Goal: Browse casually

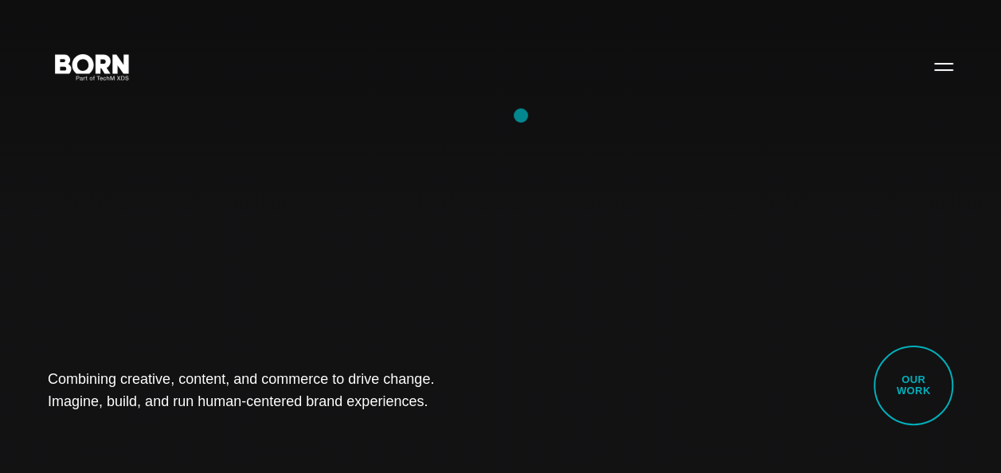
click at [521, 115] on div "Combining creative, content, and commerce to drive change. Imagine, build, and …" at bounding box center [500, 236] width 1001 height 473
click at [117, 196] on div "Combining creative, content, and commerce to drive change. Imagine, build, and …" at bounding box center [500, 236] width 1001 height 473
click at [533, 250] on div "Combining creative, content, and commerce to drive change. Imagine, build, and …" at bounding box center [500, 236] width 1001 height 473
click at [88, 197] on div "Combining creative, content, and commerce to drive change. Imagine, build, and …" at bounding box center [500, 236] width 1001 height 473
click at [78, 232] on div "Combining creative, content, and commerce to drive change. Imagine, build, and …" at bounding box center [500, 236] width 1001 height 473
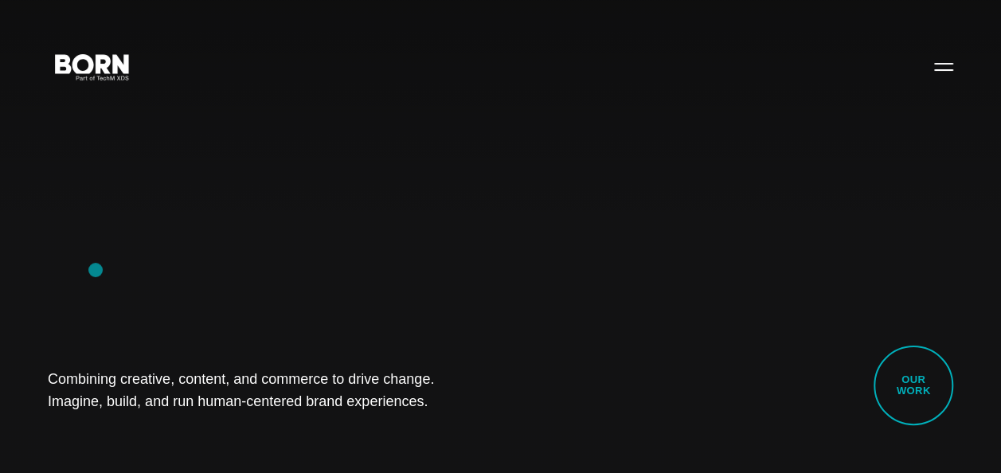
click at [96, 270] on div "Combining creative, content, and commerce to drive change. Imagine, build, and …" at bounding box center [500, 236] width 1001 height 473
click at [119, 242] on div "Combining creative, content, and commerce to drive change. Imagine, build, and …" at bounding box center [500, 236] width 1001 height 473
click at [18, 188] on div "Combining creative, content, and commerce to drive change. Imagine, build, and …" at bounding box center [500, 236] width 1001 height 473
drag, startPoint x: 38, startPoint y: 362, endPoint x: 497, endPoint y: 420, distance: 462.2
click at [497, 420] on div "Combining creative, content, and commerce to drive change. Imagine, build, and …" at bounding box center [500, 236] width 1001 height 473
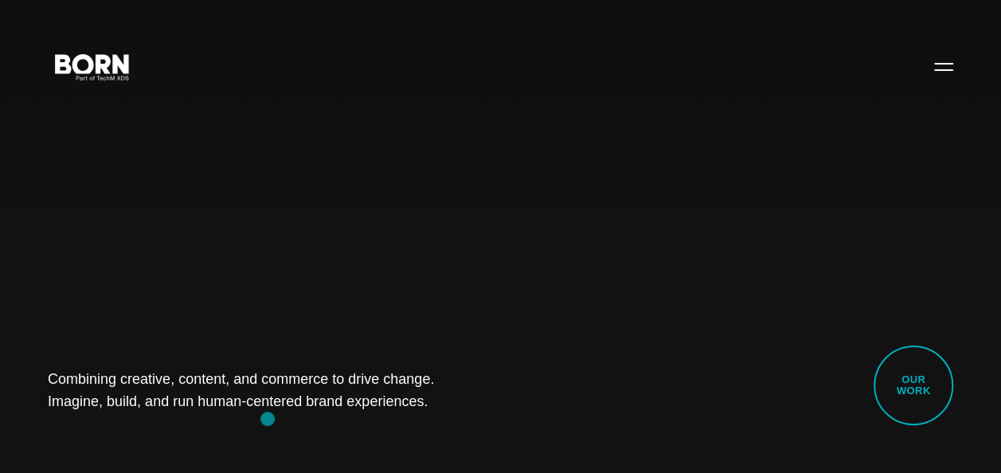
click at [267, 419] on div "Combining creative, content, and commerce to drive change. Imagine, build, and …" at bounding box center [500, 236] width 1001 height 473
click at [75, 288] on div "Combining creative, content, and commerce to drive change. Imagine, build, and …" at bounding box center [500, 236] width 1001 height 473
click at [154, 287] on div "Combining creative, content, and commerce to drive change. Imagine, build, and …" at bounding box center [500, 236] width 1001 height 473
drag, startPoint x: 6, startPoint y: 363, endPoint x: 421, endPoint y: 425, distance: 419.4
click at [421, 425] on div "Combining creative, content, and commerce to drive change. Imagine, build, and …" at bounding box center [500, 236] width 1001 height 473
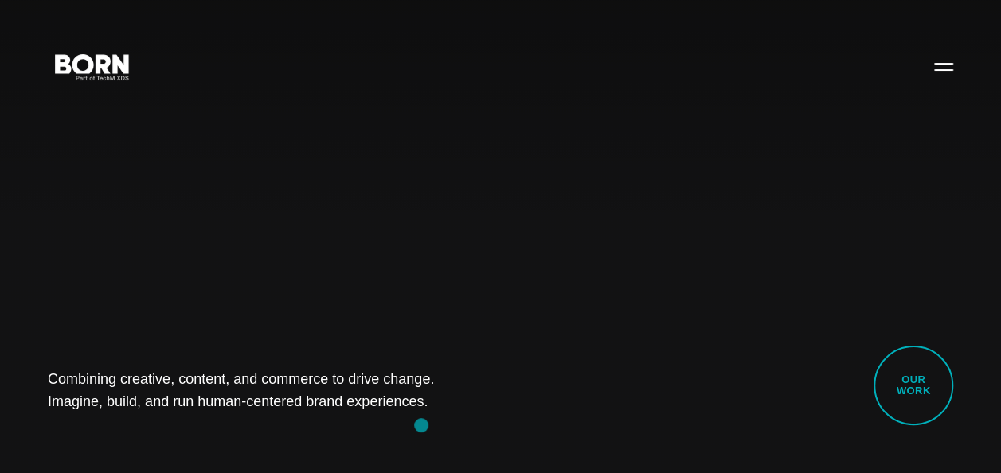
drag, startPoint x: 421, startPoint y: 425, endPoint x: 283, endPoint y: 435, distance: 138.0
click at [283, 435] on div "Combining creative, content, and commerce to drive change. Imagine, build, and …" at bounding box center [500, 236] width 1001 height 473
click at [493, 381] on div "Combining creative, content, and commerce to drive change. Imagine, build, and …" at bounding box center [500, 236] width 1001 height 473
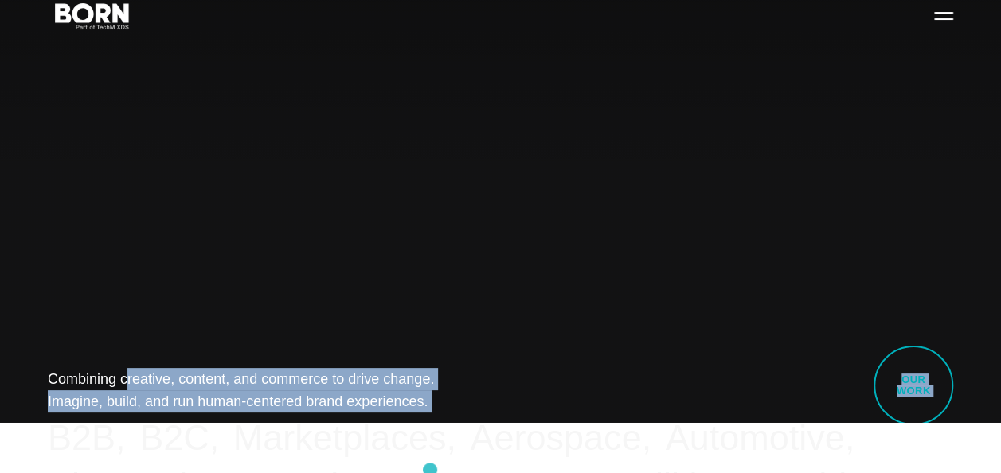
drag, startPoint x: -3, startPoint y: 368, endPoint x: 427, endPoint y: 485, distance: 445.5
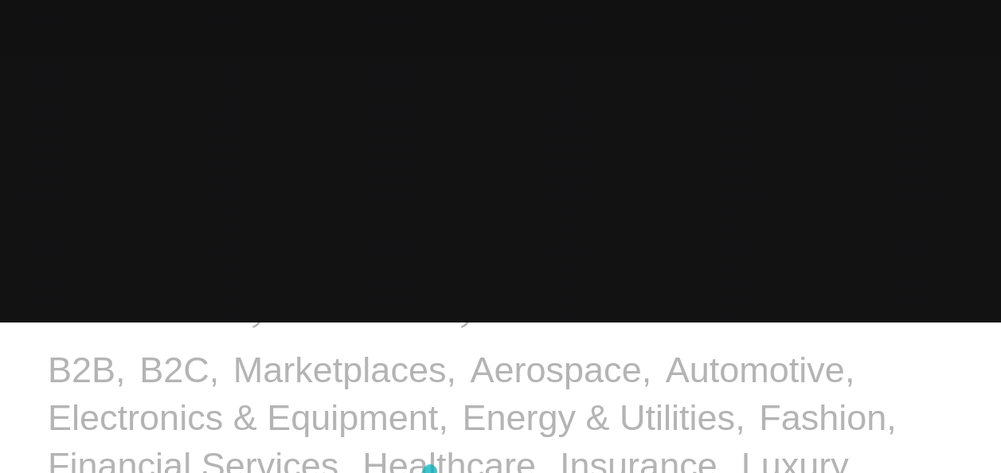
drag, startPoint x: 427, startPoint y: 485, endPoint x: 377, endPoint y: 228, distance: 262.0
click at [377, 228] on div "Combining creative, content, and commerce to drive change. Imagine, build, and …" at bounding box center [500, 236] width 1001 height 473
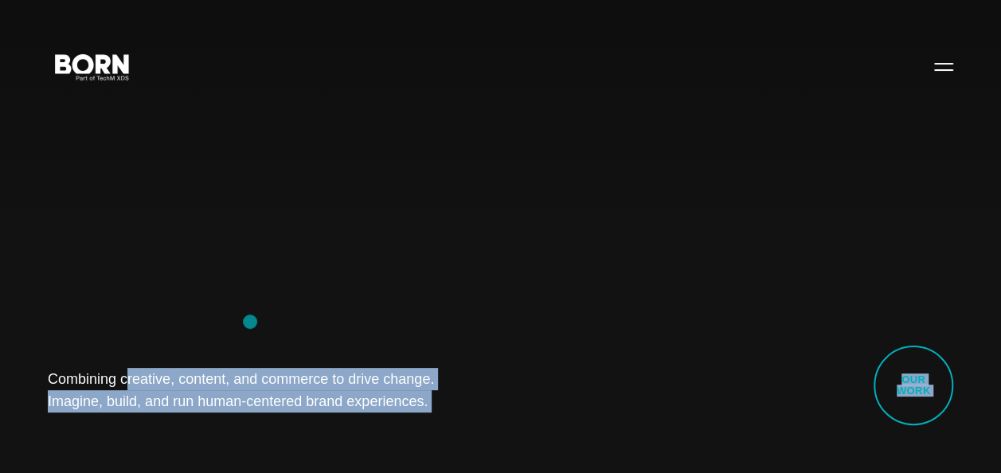
click at [250, 322] on div "Combining creative, content, and commerce to drive change. Imagine, build, and …" at bounding box center [500, 236] width 1001 height 473
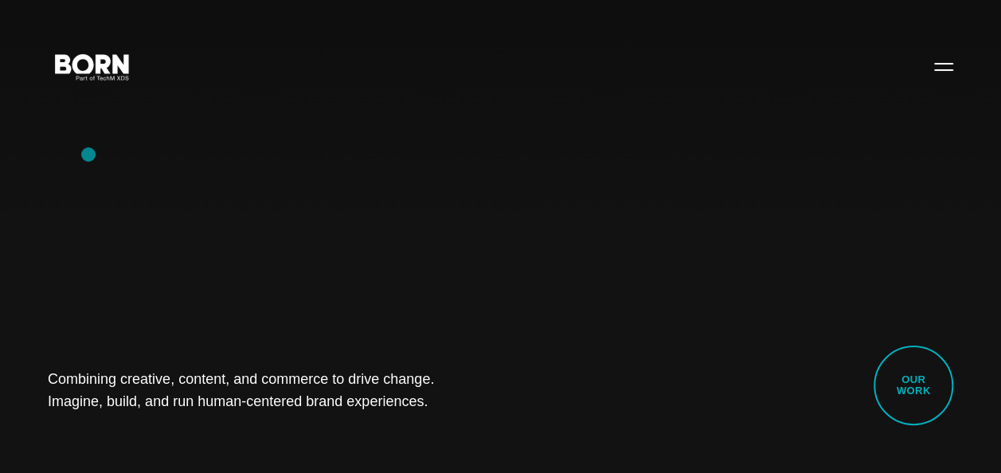
click at [88, 154] on div "Combining creative, content, and commerce to drive change. Imagine, build, and …" at bounding box center [500, 236] width 1001 height 473
